Goal: Task Accomplishment & Management: Manage account settings

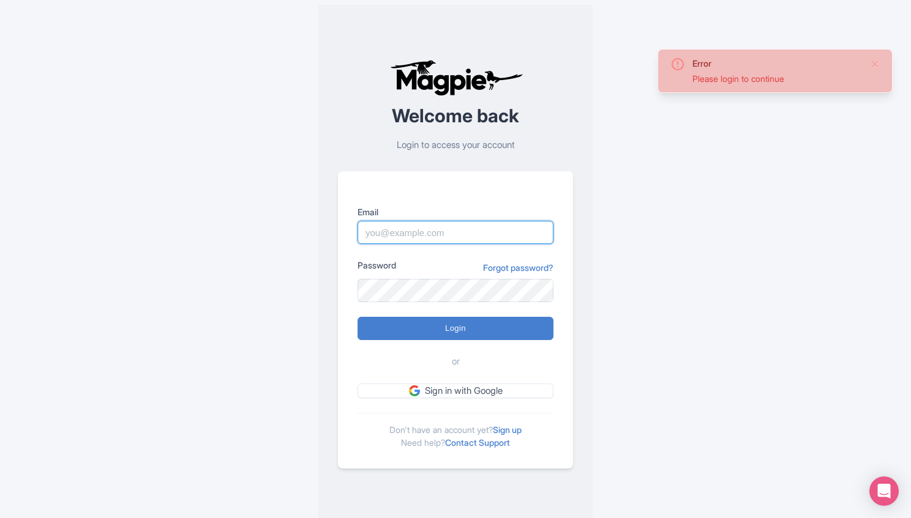
click at [479, 233] on input "Email" at bounding box center [455, 232] width 196 height 23
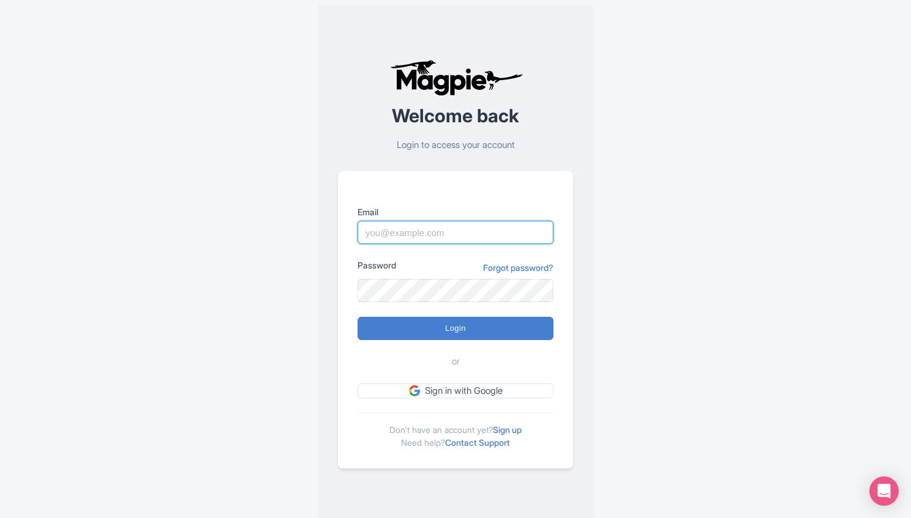
type input "tonyw@bigbustours.com"
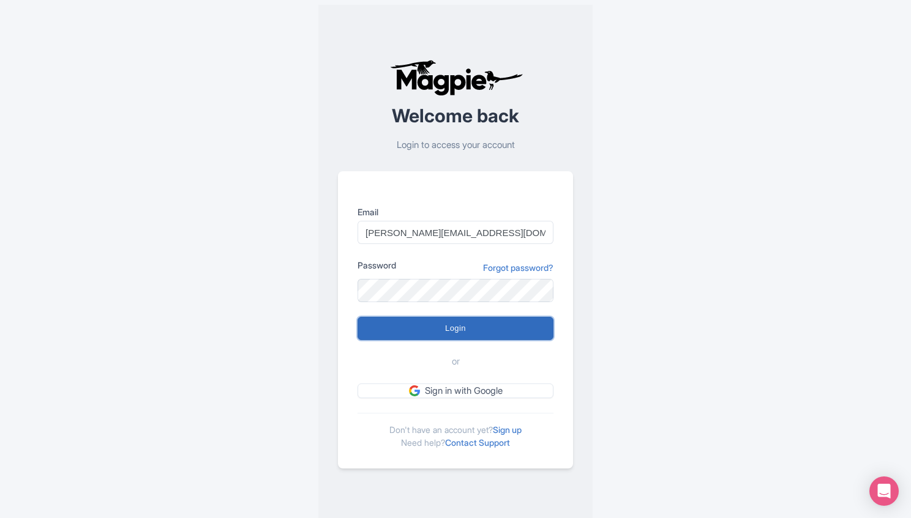
click at [450, 327] on input "Login" at bounding box center [455, 328] width 196 height 23
type input "Logging in..."
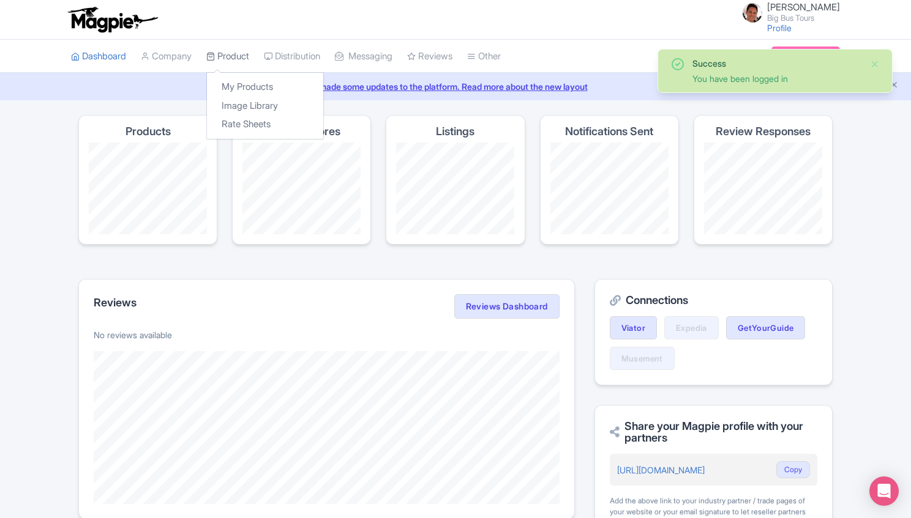
click at [230, 58] on link "Product" at bounding box center [227, 57] width 43 height 34
click at [233, 84] on link "My Products" at bounding box center [265, 87] width 116 height 19
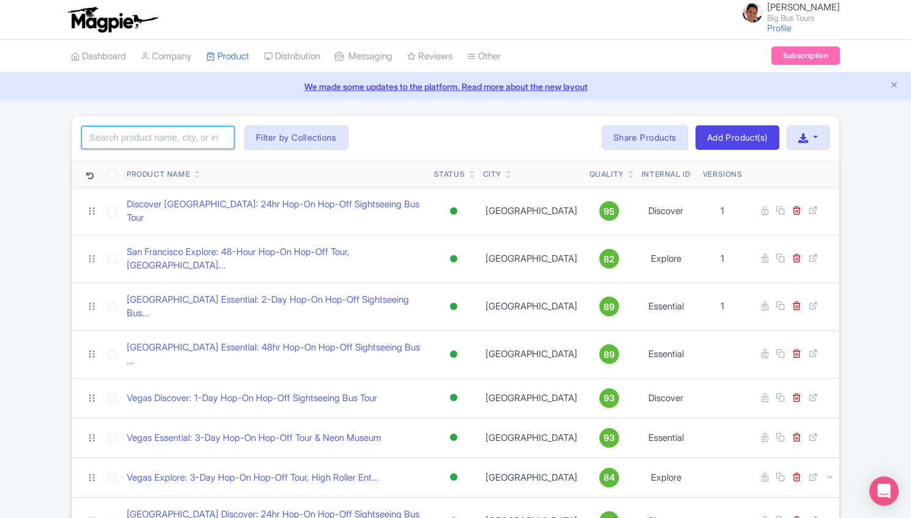
click at [164, 132] on input "search" at bounding box center [157, 137] width 153 height 23
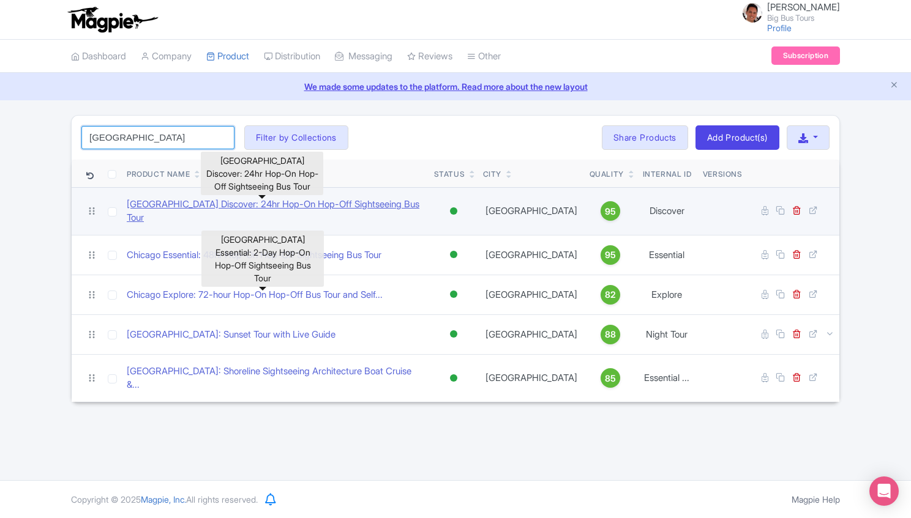
type input "chicago"
click at [282, 209] on link "[GEOGRAPHIC_DATA] Discover: 24hr Hop-On Hop-Off Sightseeing Bus Tour" at bounding box center [275, 212] width 297 height 28
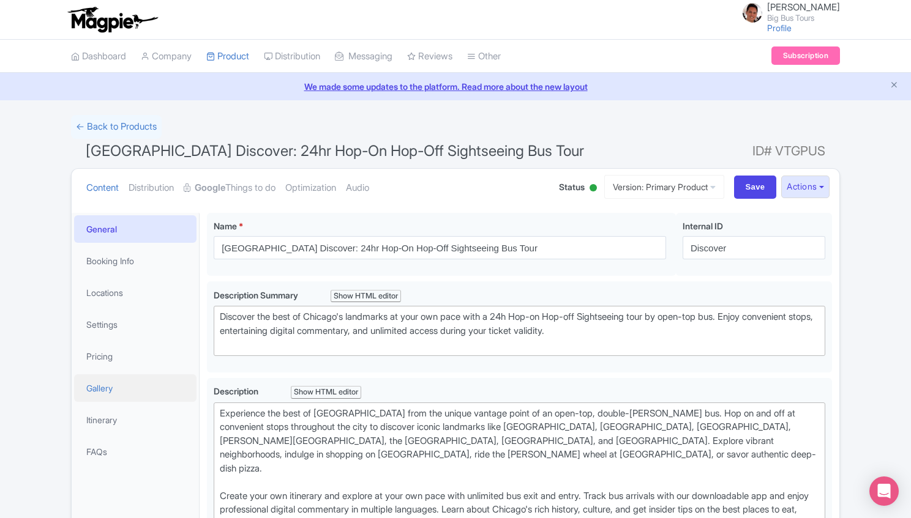
click at [101, 378] on link "Gallery" at bounding box center [135, 389] width 122 height 28
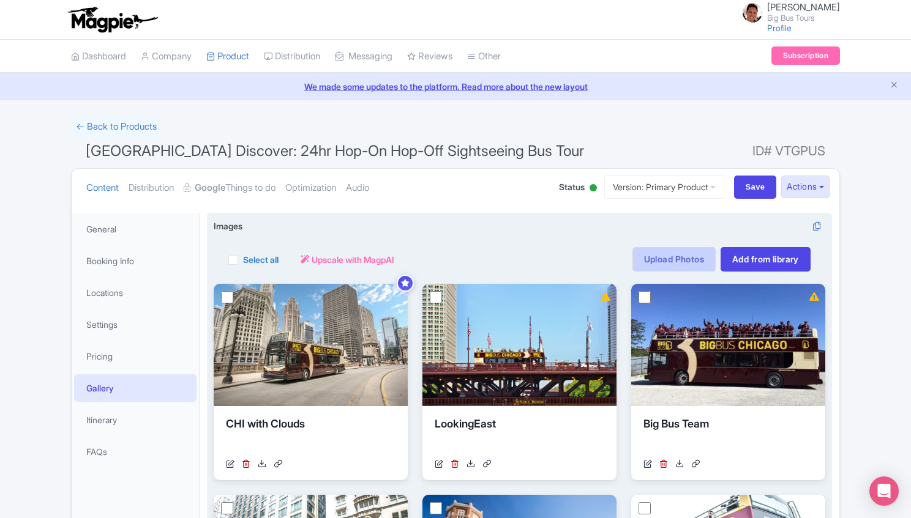
click at [684, 268] on link "Upload Photos" at bounding box center [673, 259] width 83 height 24
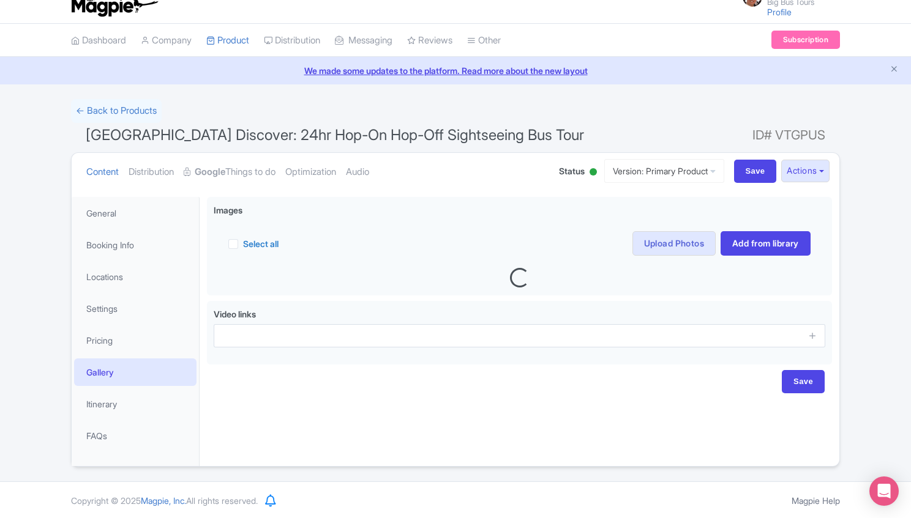
scroll to position [18, 0]
